Goal: Task Accomplishment & Management: Use online tool/utility

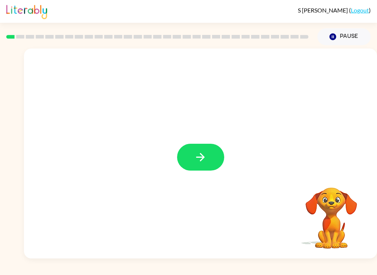
click at [7, 199] on div "Your browser must support playing .mp4 files to use Literably. Please try using…" at bounding box center [188, 152] width 377 height 214
click at [211, 159] on button "button" at bounding box center [200, 157] width 47 height 27
click at [200, 161] on div at bounding box center [200, 154] width 353 height 210
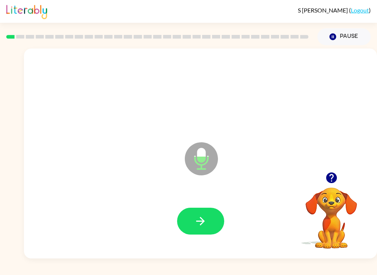
click at [193, 227] on button "button" at bounding box center [200, 221] width 47 height 27
click at [186, 213] on button "button" at bounding box center [200, 221] width 47 height 27
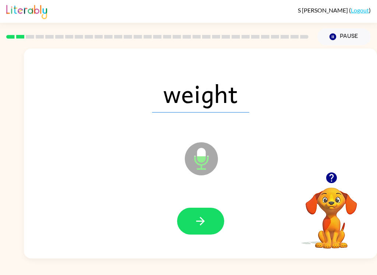
click at [187, 219] on button "button" at bounding box center [200, 221] width 47 height 27
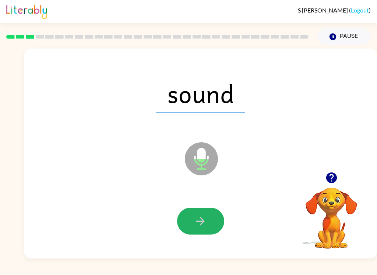
click at [202, 218] on icon "button" at bounding box center [200, 221] width 13 height 13
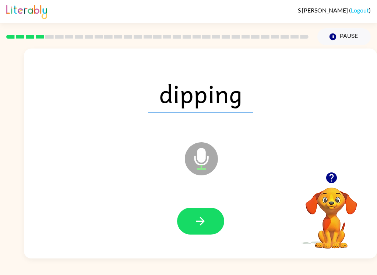
click at [196, 218] on icon "button" at bounding box center [200, 221] width 13 height 13
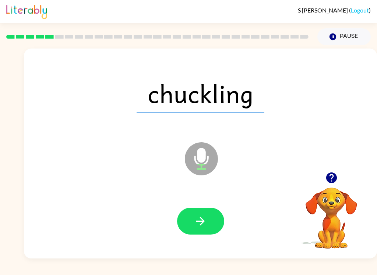
click at [201, 217] on icon "button" at bounding box center [200, 221] width 13 height 13
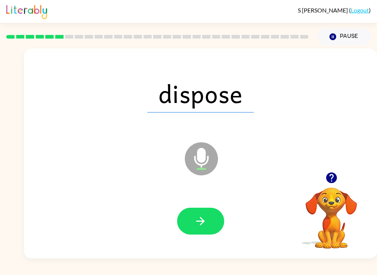
click at [200, 221] on icon "button" at bounding box center [200, 221] width 8 height 8
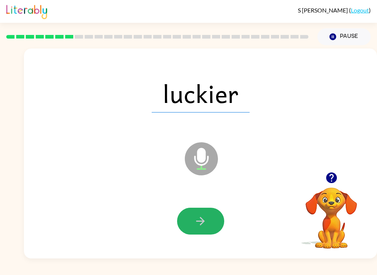
click at [204, 226] on icon "button" at bounding box center [200, 221] width 13 height 13
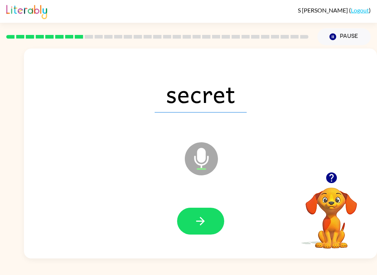
click at [198, 202] on div at bounding box center [200, 222] width 338 height 60
click at [194, 228] on button "button" at bounding box center [200, 221] width 47 height 27
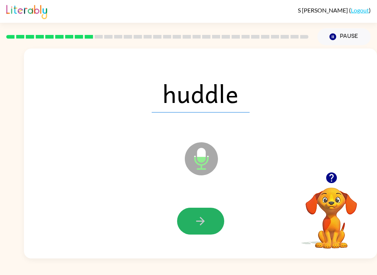
click at [215, 229] on button "button" at bounding box center [200, 221] width 47 height 27
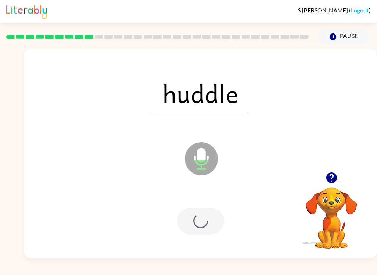
click at [214, 229] on div at bounding box center [200, 221] width 47 height 27
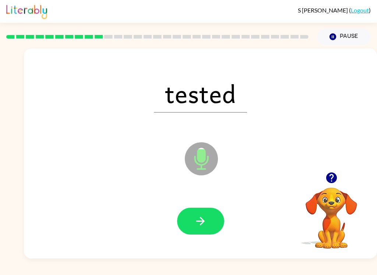
click at [207, 213] on button "button" at bounding box center [200, 221] width 47 height 27
click at [193, 215] on button "button" at bounding box center [200, 221] width 47 height 27
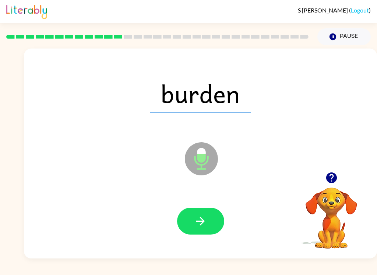
click at [193, 229] on button "button" at bounding box center [200, 221] width 47 height 27
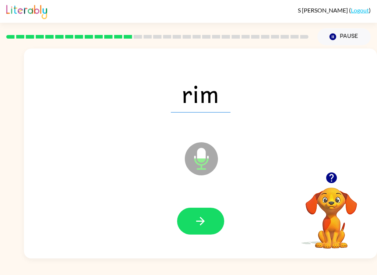
click at [195, 219] on icon "button" at bounding box center [200, 221] width 13 height 13
click at [200, 215] on icon "button" at bounding box center [200, 221] width 13 height 13
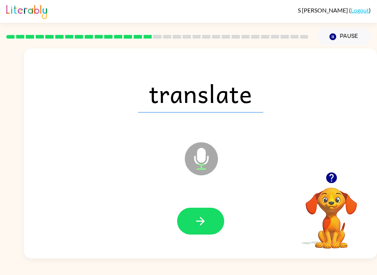
click at [203, 222] on icon "button" at bounding box center [200, 221] width 8 height 8
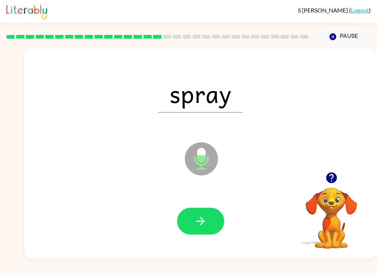
click at [204, 221] on icon "button" at bounding box center [200, 221] width 8 height 8
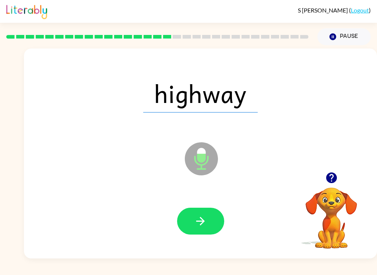
click at [201, 217] on icon "button" at bounding box center [200, 221] width 13 height 13
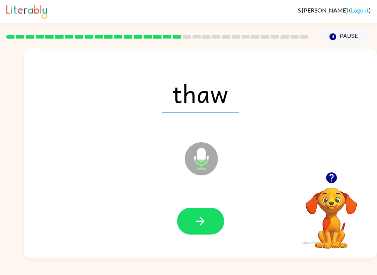
click at [200, 221] on icon "button" at bounding box center [200, 221] width 13 height 13
click at [200, 219] on icon "button" at bounding box center [200, 221] width 13 height 13
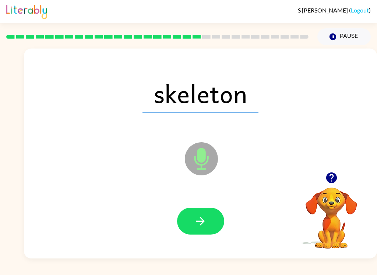
click at [200, 223] on icon "button" at bounding box center [200, 221] width 13 height 13
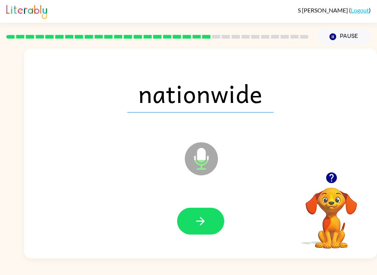
click at [199, 219] on icon "button" at bounding box center [200, 221] width 13 height 13
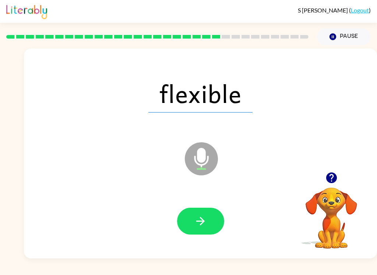
click at [45, 238] on div at bounding box center [200, 222] width 338 height 60
click at [216, 223] on button "button" at bounding box center [200, 221] width 47 height 27
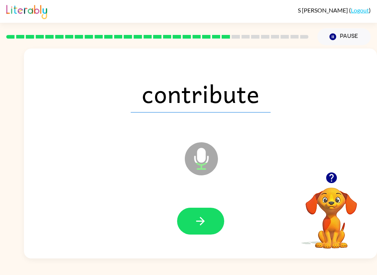
click at [191, 228] on button "button" at bounding box center [200, 221] width 47 height 27
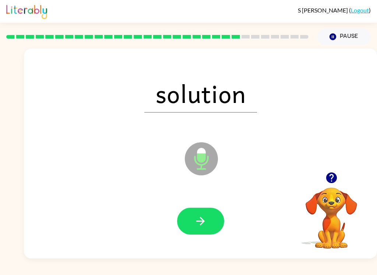
click at [194, 223] on icon "button" at bounding box center [200, 221] width 13 height 13
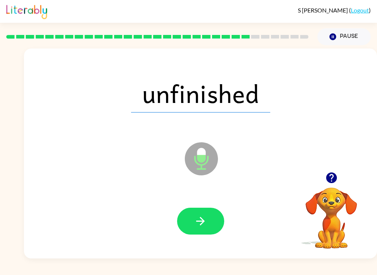
click at [206, 224] on icon "button" at bounding box center [200, 221] width 13 height 13
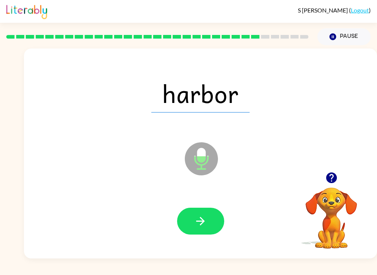
click at [200, 222] on icon "button" at bounding box center [200, 221] width 8 height 8
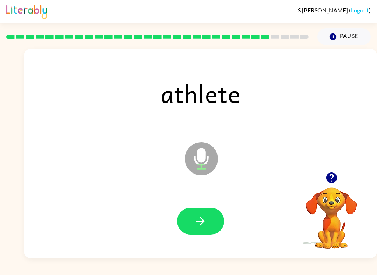
click at [204, 223] on icon "button" at bounding box center [200, 221] width 13 height 13
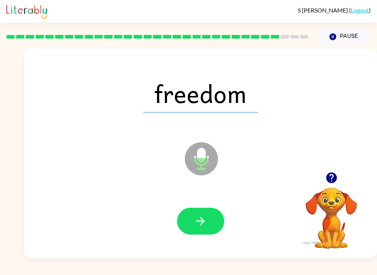
click at [200, 211] on button "button" at bounding box center [200, 221] width 47 height 27
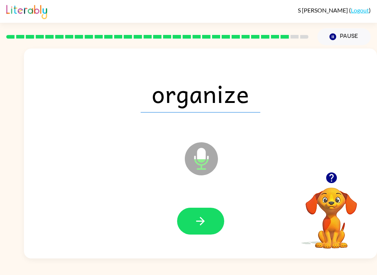
click at [204, 225] on icon "button" at bounding box center [200, 221] width 13 height 13
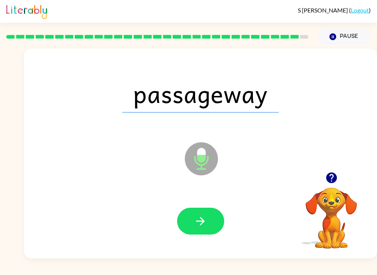
click at [200, 214] on button "button" at bounding box center [200, 221] width 47 height 27
